Goal: Information Seeking & Learning: Check status

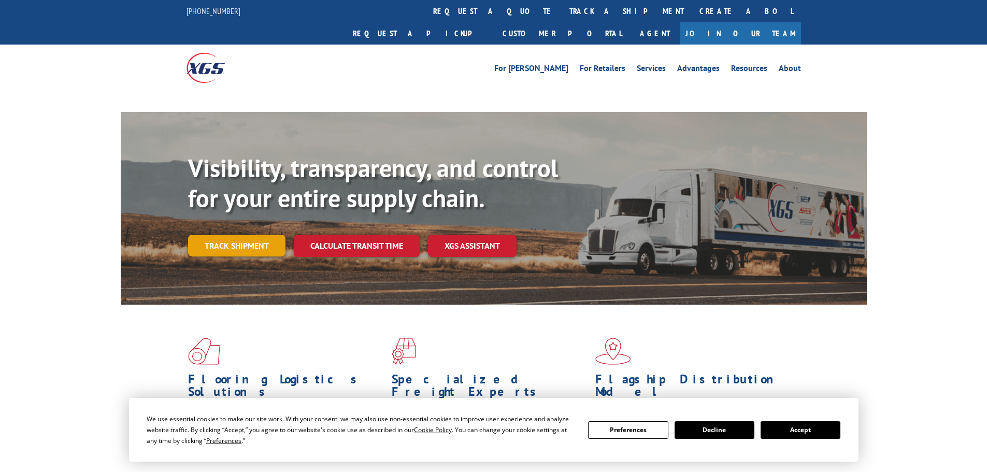
click at [241, 235] on link "Track shipment" at bounding box center [236, 246] width 97 height 22
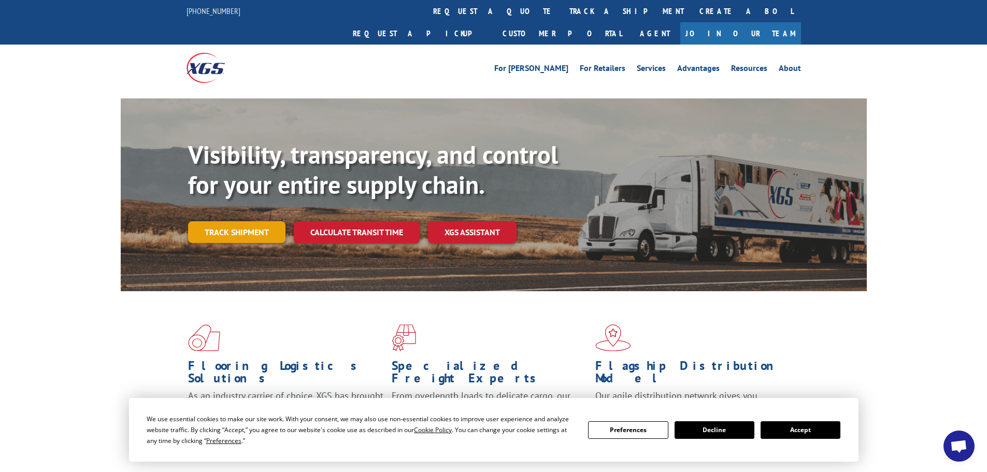
click at [257, 221] on link "Track shipment" at bounding box center [236, 232] width 97 height 22
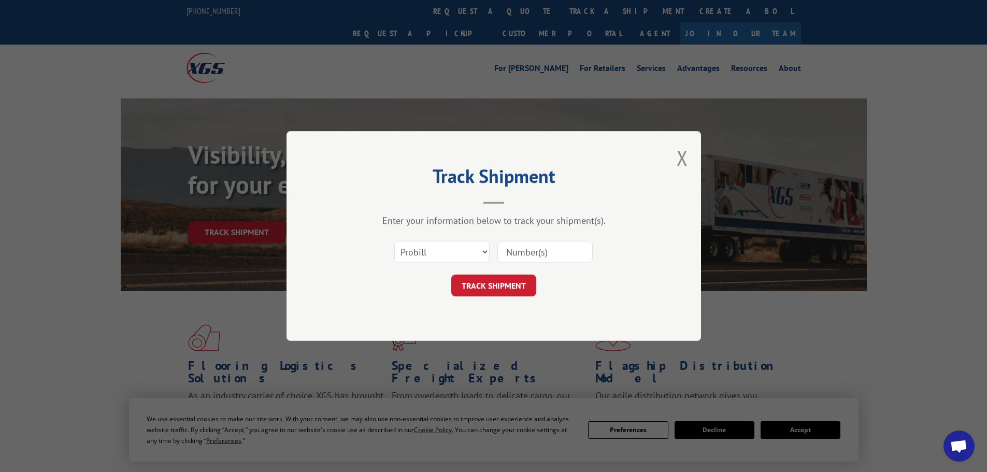
click at [521, 245] on input at bounding box center [544, 252] width 95 height 22
paste input "17450710"
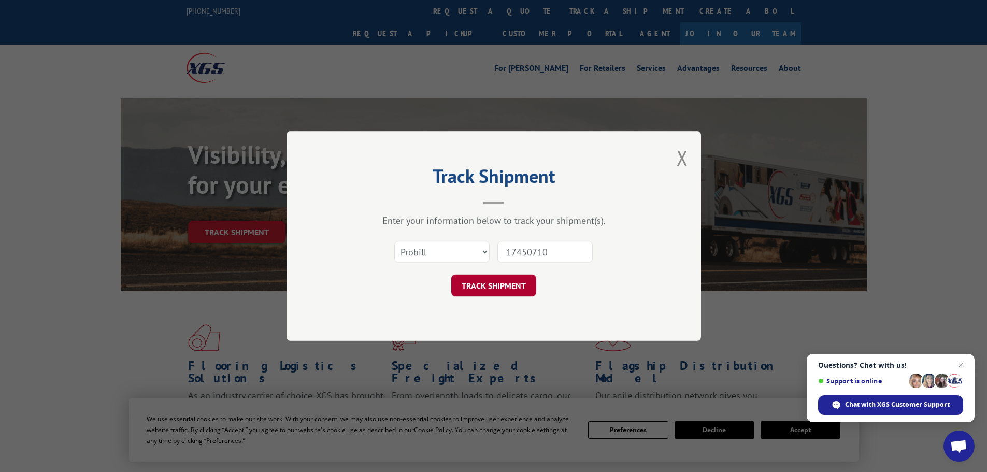
type input "17450710"
click at [514, 282] on button "TRACK SHIPMENT" at bounding box center [493, 286] width 85 height 22
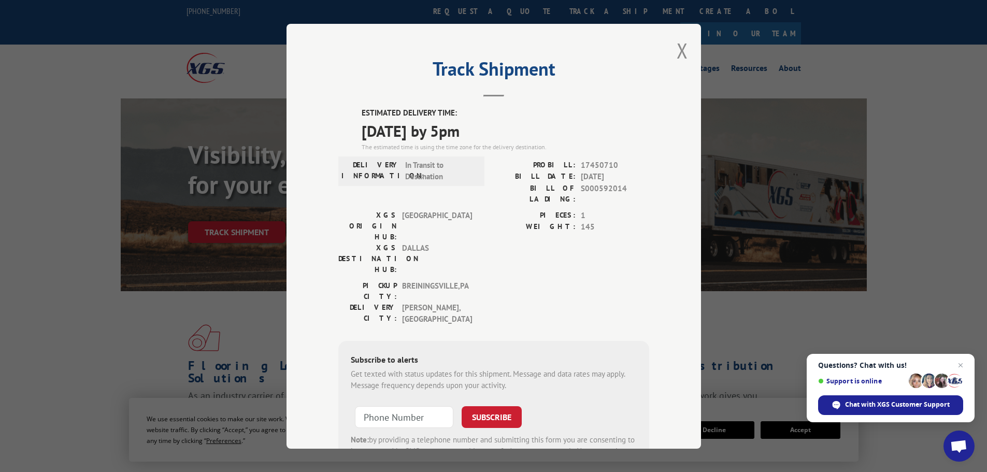
click at [956, 362] on span "Close chat" at bounding box center [961, 365] width 12 height 12
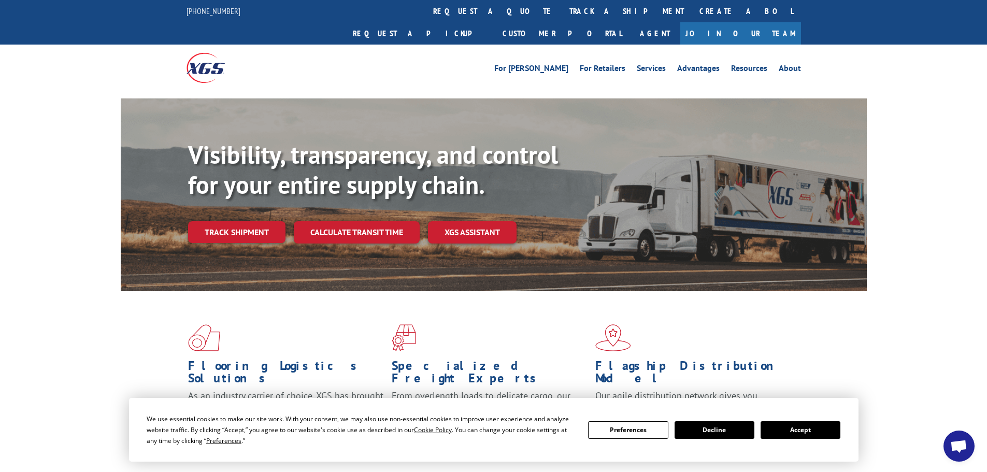
click at [260, 221] on link "Track shipment" at bounding box center [236, 232] width 97 height 22
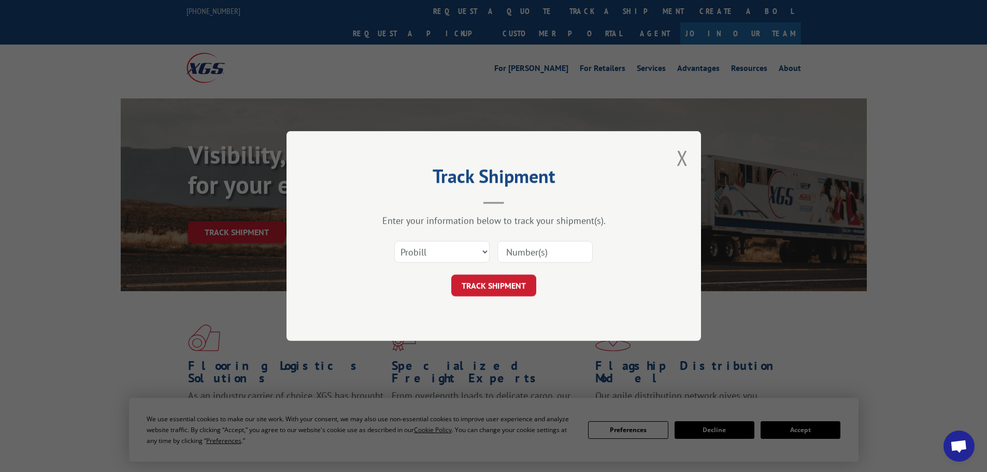
click at [518, 245] on input at bounding box center [544, 252] width 95 height 22
paste input "17232908"
type input "17232908"
click at [507, 290] on button "TRACK SHIPMENT" at bounding box center [493, 286] width 85 height 22
